Goal: Check status: Check status

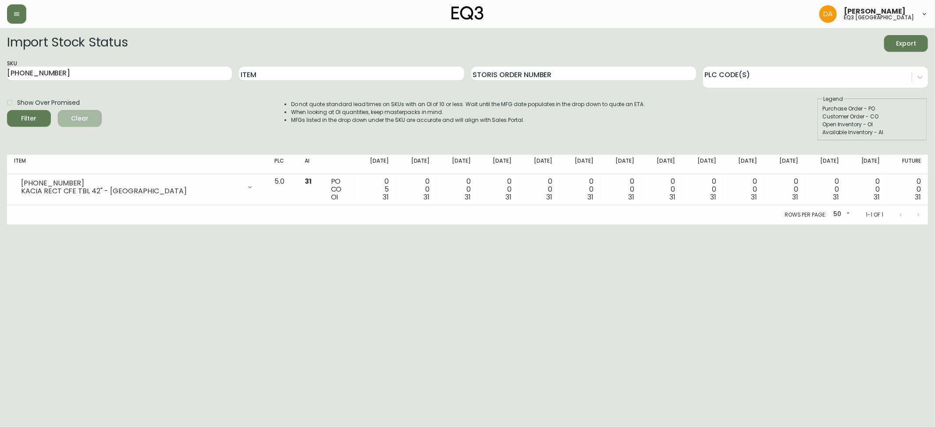
drag, startPoint x: 79, startPoint y: 115, endPoint x: 84, endPoint y: 106, distance: 10.4
click at [82, 116] on span "Clear" at bounding box center [80, 118] width 30 height 11
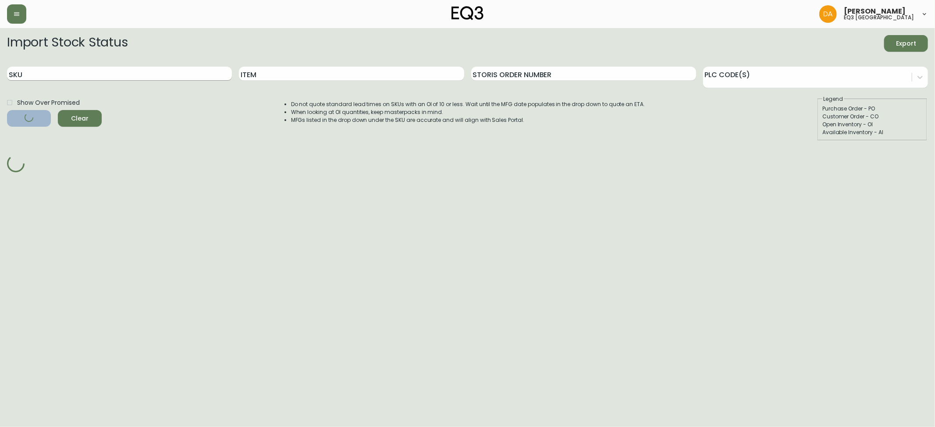
click at [85, 71] on input "SKU" at bounding box center [119, 74] width 225 height 14
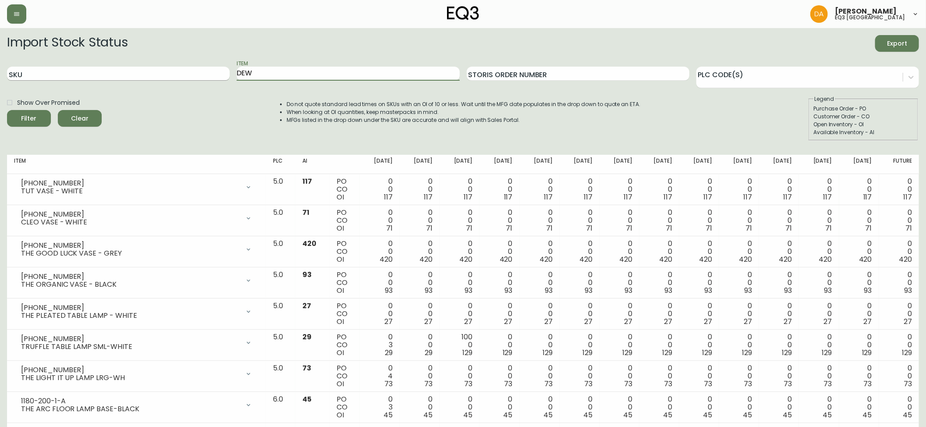
type input "DEW"
click at [7, 110] on button "Filter" at bounding box center [29, 118] width 44 height 17
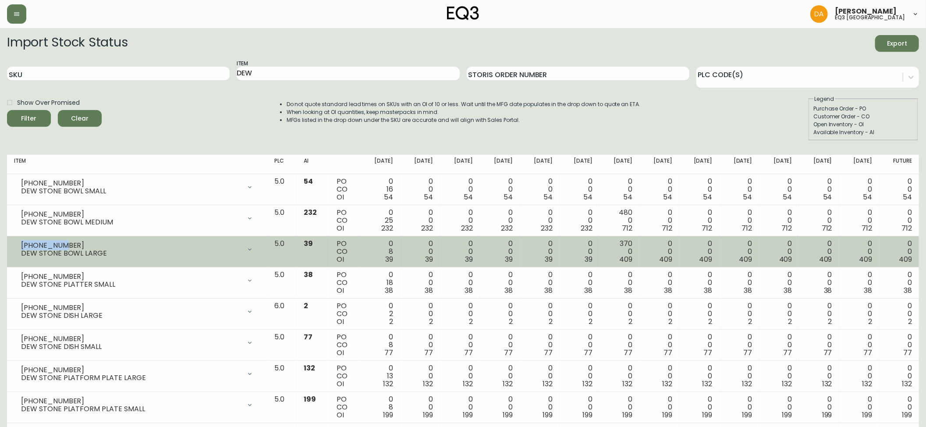
drag, startPoint x: 60, startPoint y: 242, endPoint x: 22, endPoint y: 245, distance: 37.8
click at [22, 245] on div "[PHONE_NUMBER]" at bounding box center [131, 246] width 220 height 8
copy div "[PHONE_NUMBER]"
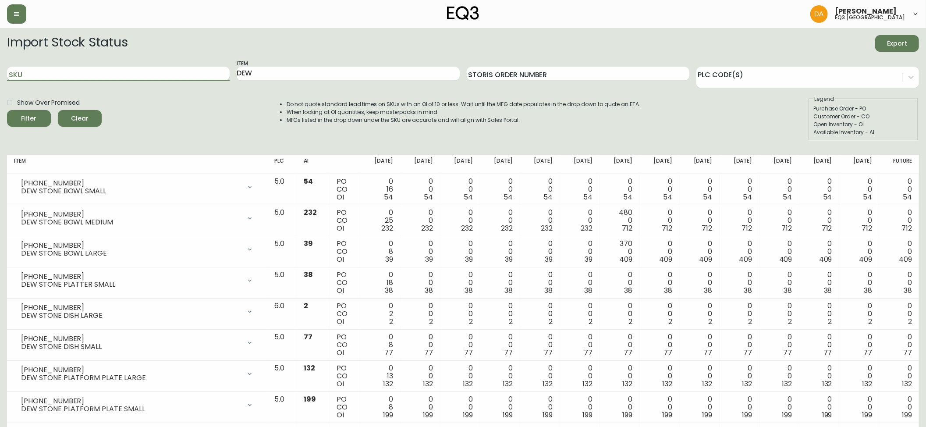
click at [55, 69] on input "SKU" at bounding box center [118, 74] width 223 height 14
paste input "[PHONE_NUMBER]"
type input "[PHONE_NUMBER]"
click at [32, 110] on button "Filter" at bounding box center [29, 118] width 44 height 17
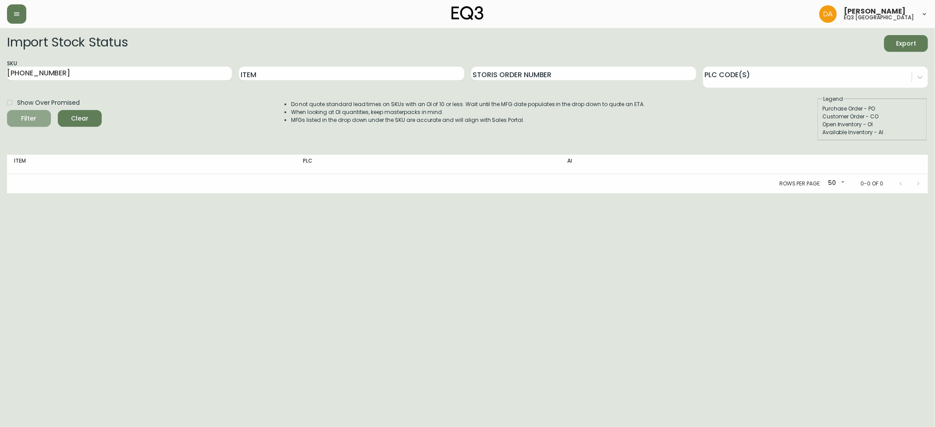
click at [30, 119] on span "Filter" at bounding box center [28, 118] width 15 height 11
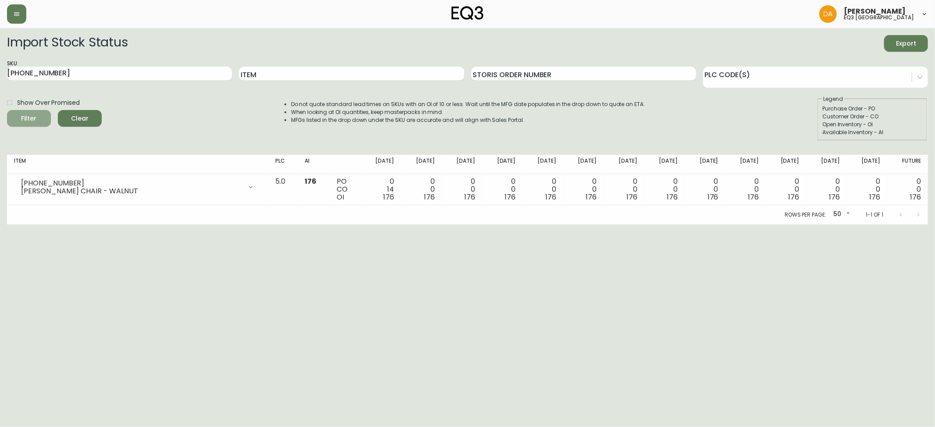
click at [33, 118] on div "Filter" at bounding box center [28, 118] width 15 height 11
click at [863, 224] on html "[PERSON_NAME] eq3 calgary Import Stock Status Export SKU [PHONE_NUMBER] Item St…" at bounding box center [467, 112] width 935 height 224
